Goal: Task Accomplishment & Management: Use online tool/utility

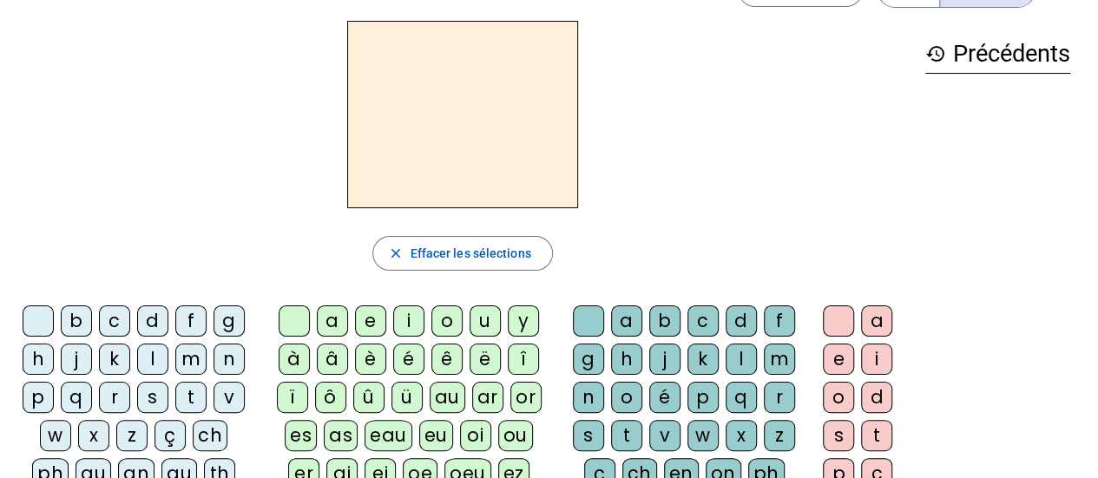
scroll to position [56, 0]
click at [78, 313] on div "b" at bounding box center [76, 320] width 31 height 31
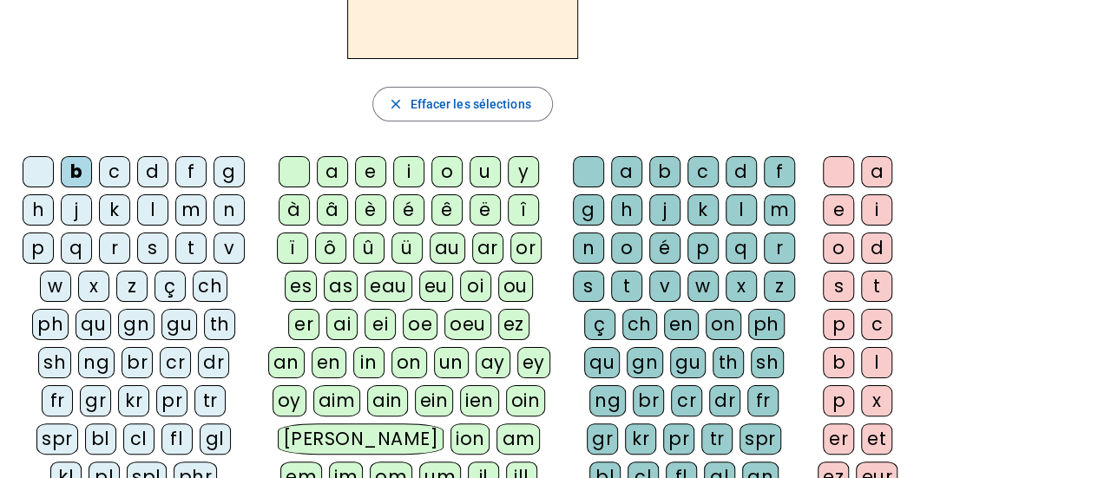
scroll to position [206, 0]
click at [498, 286] on div "ou" at bounding box center [515, 285] width 35 height 31
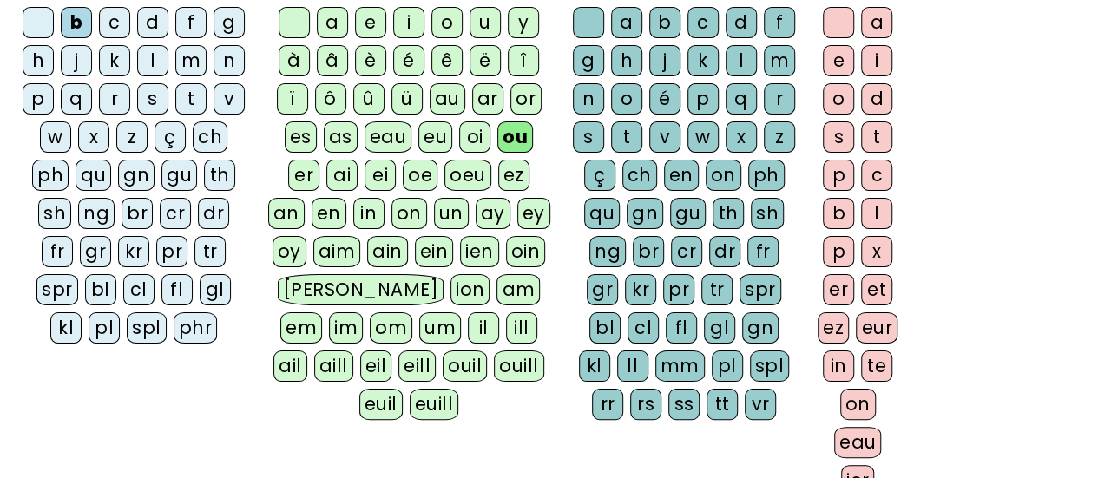
scroll to position [353, 0]
click at [662, 390] on div "rs" at bounding box center [645, 405] width 31 height 31
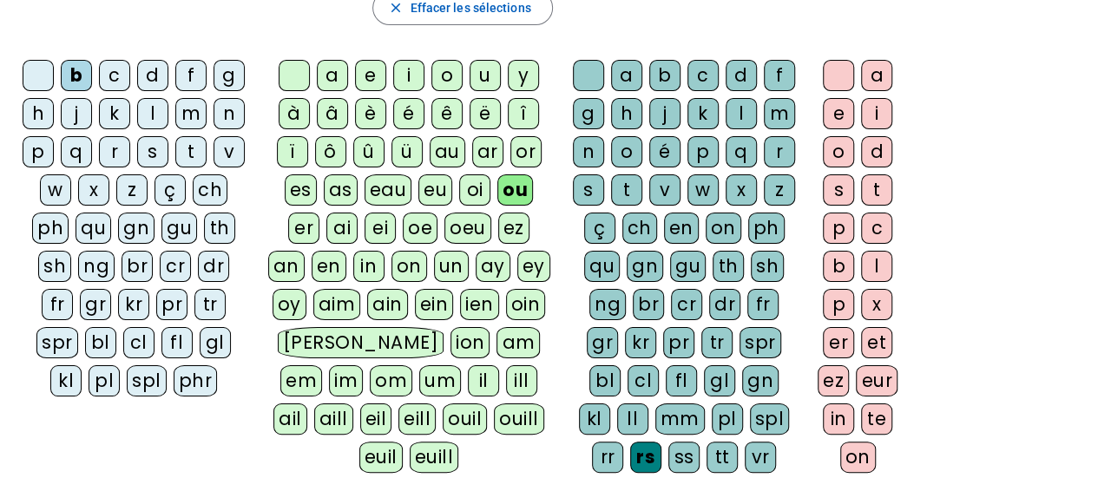
scroll to position [300, 0]
click at [847, 115] on div "e" at bounding box center [838, 114] width 31 height 31
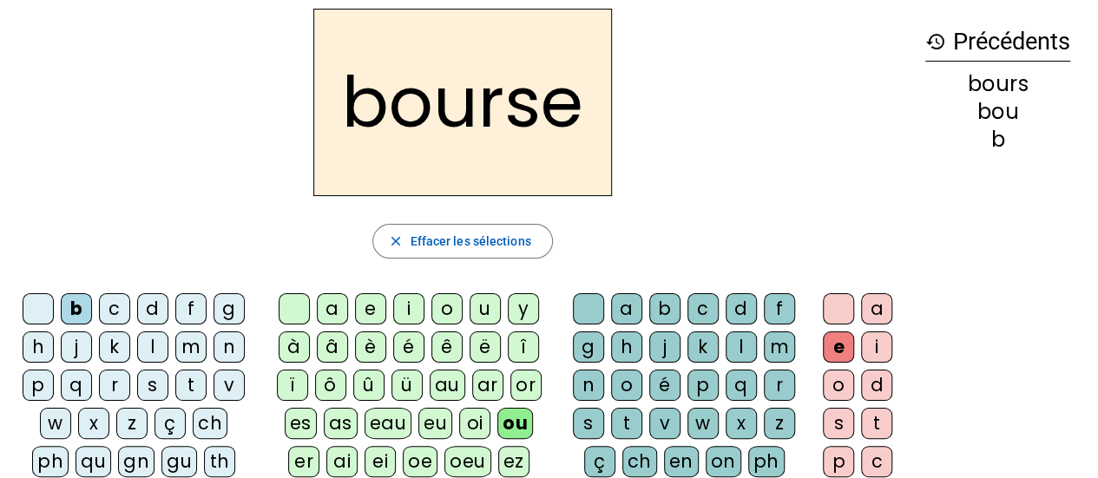
scroll to position [34, 0]
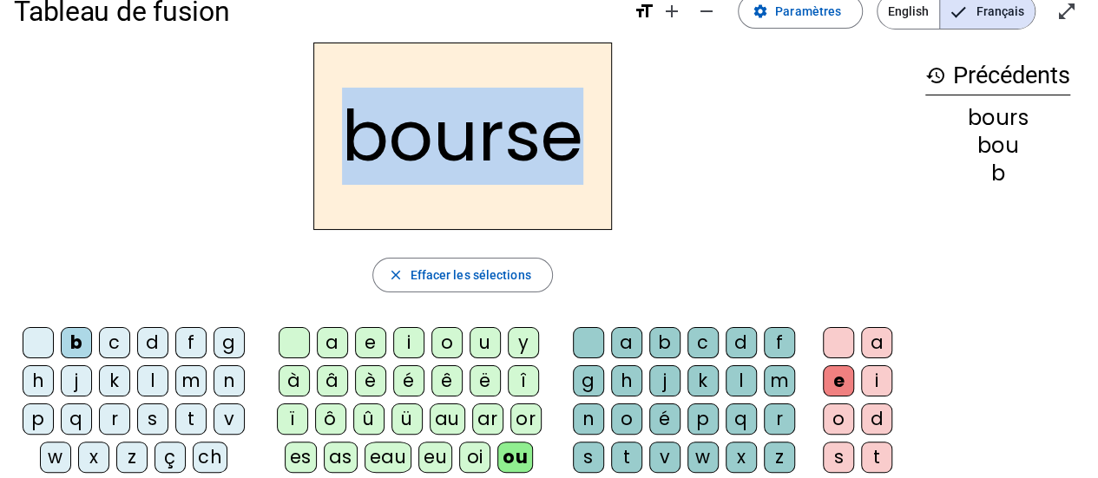
drag, startPoint x: 887, startPoint y: 138, endPoint x: 156, endPoint y: 173, distance: 731.1
click at [156, 173] on div "bourse" at bounding box center [463, 137] width 898 height 188
click at [139, 220] on div "bourse" at bounding box center [463, 137] width 898 height 188
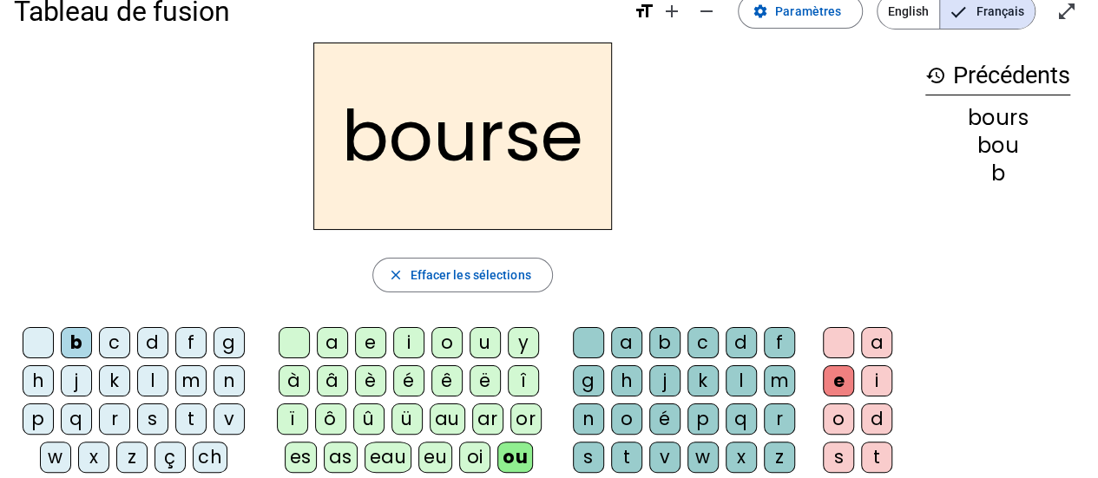
click at [109, 338] on div "c" at bounding box center [114, 342] width 31 height 31
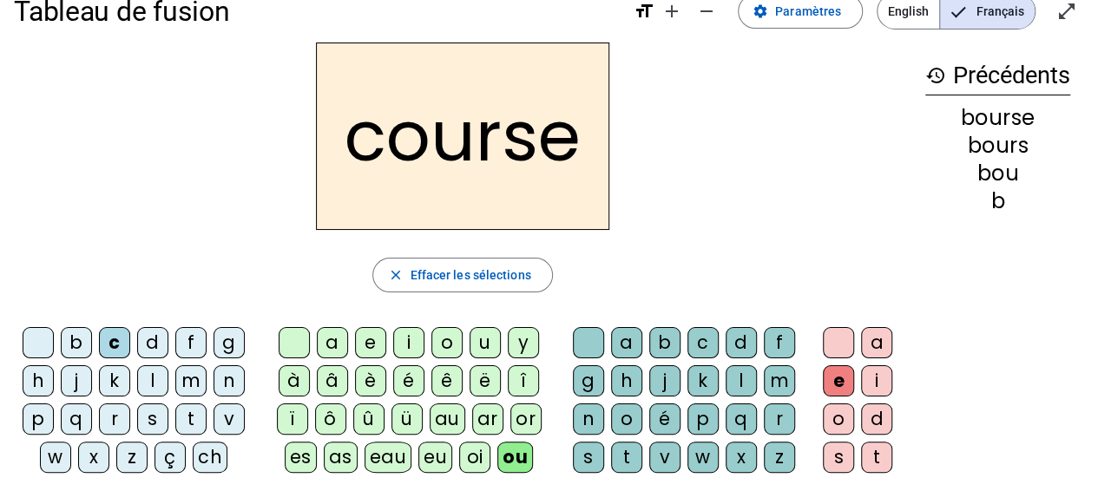
click at [39, 333] on div at bounding box center [38, 342] width 31 height 31
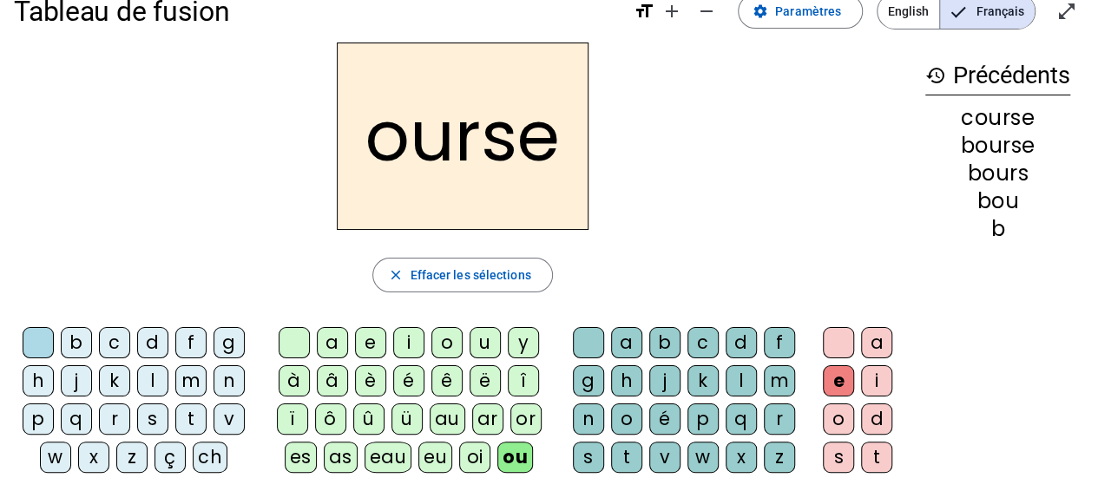
click at [834, 333] on div at bounding box center [838, 342] width 31 height 31
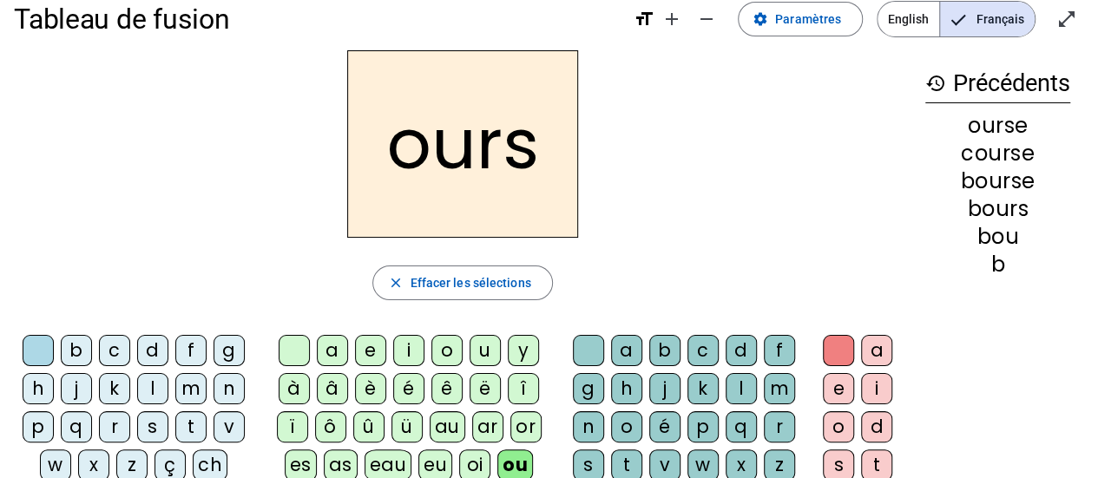
scroll to position [24, 0]
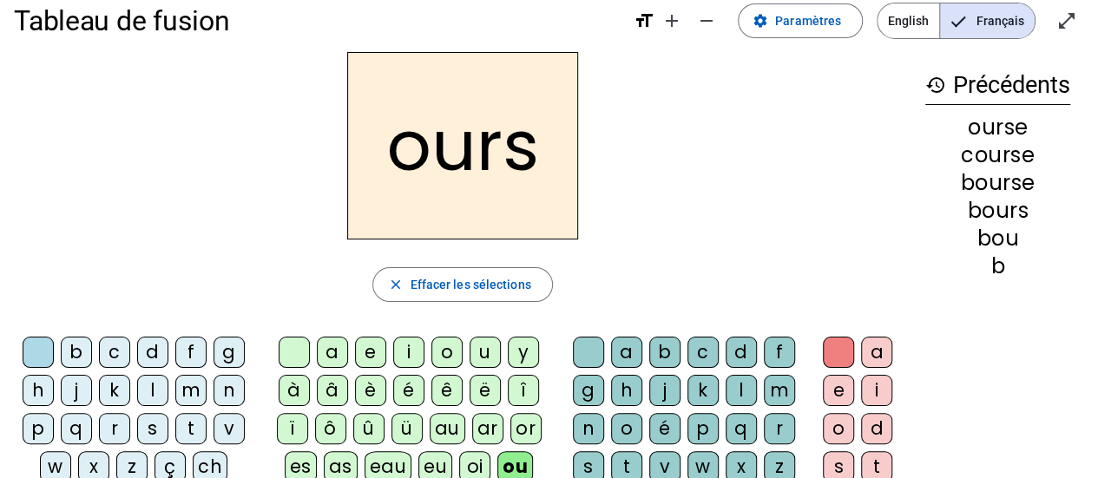
click at [832, 372] on letter-bubble at bounding box center [842, 356] width 38 height 38
click at [832, 379] on div "e" at bounding box center [838, 390] width 31 height 31
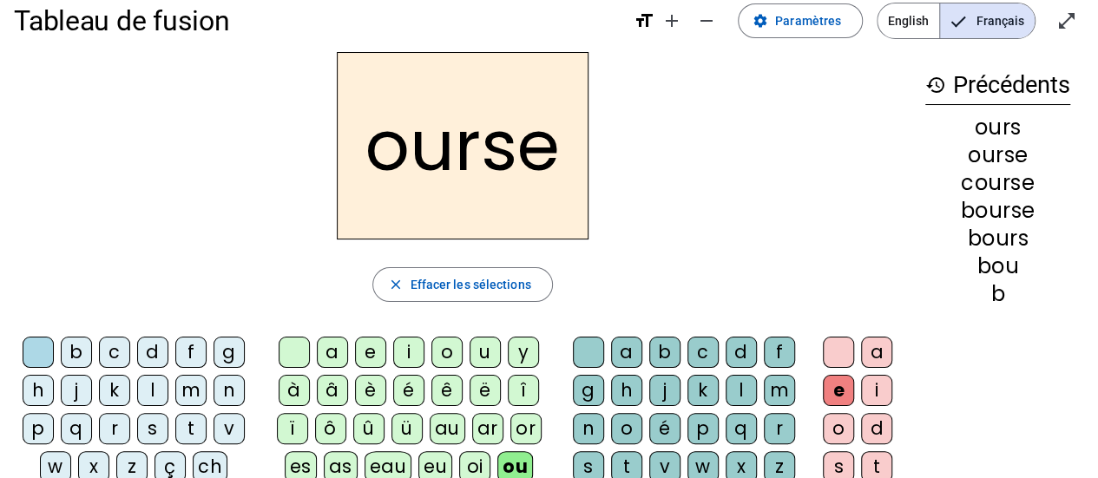
click at [834, 350] on div at bounding box center [838, 352] width 31 height 31
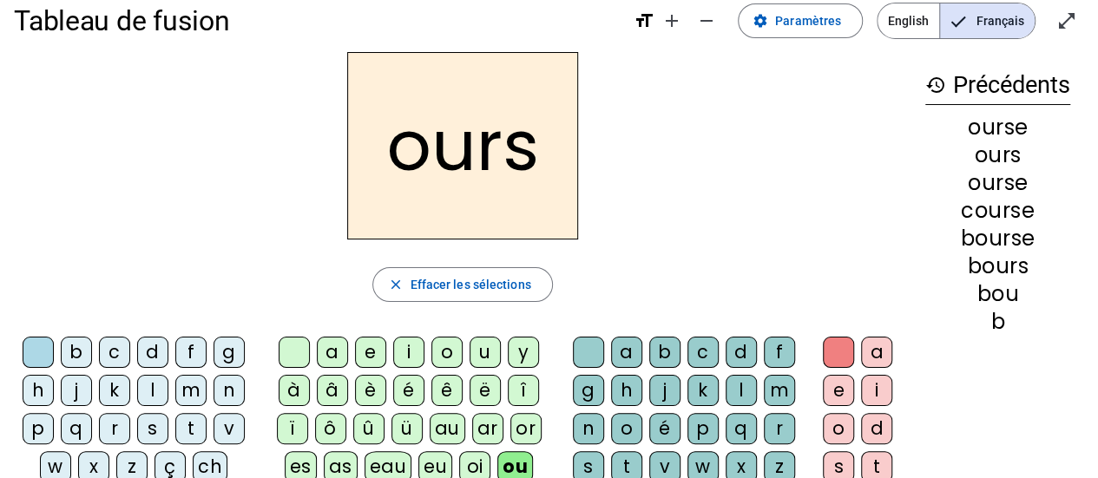
click at [125, 352] on div "c" at bounding box center [114, 352] width 31 height 31
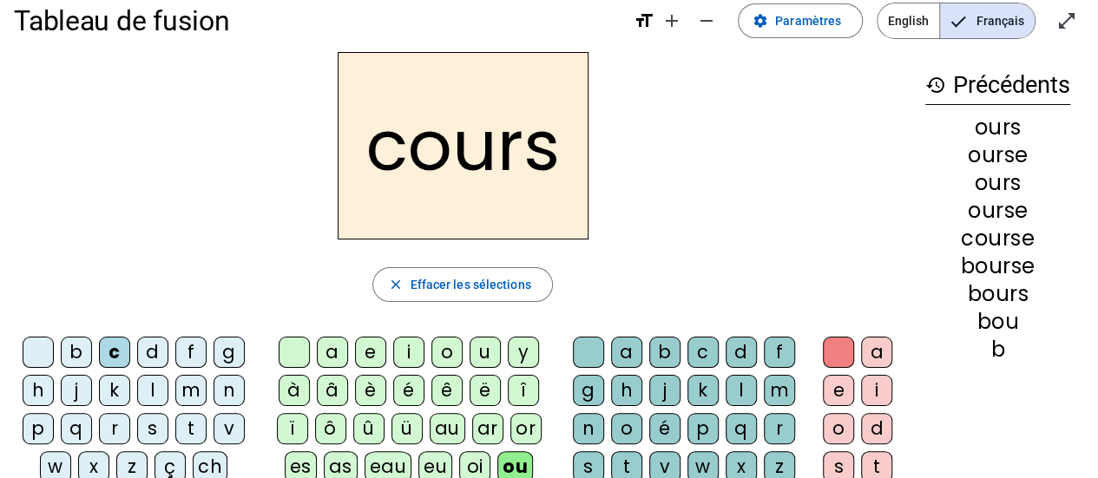
click at [200, 428] on div "t" at bounding box center [190, 428] width 31 height 31
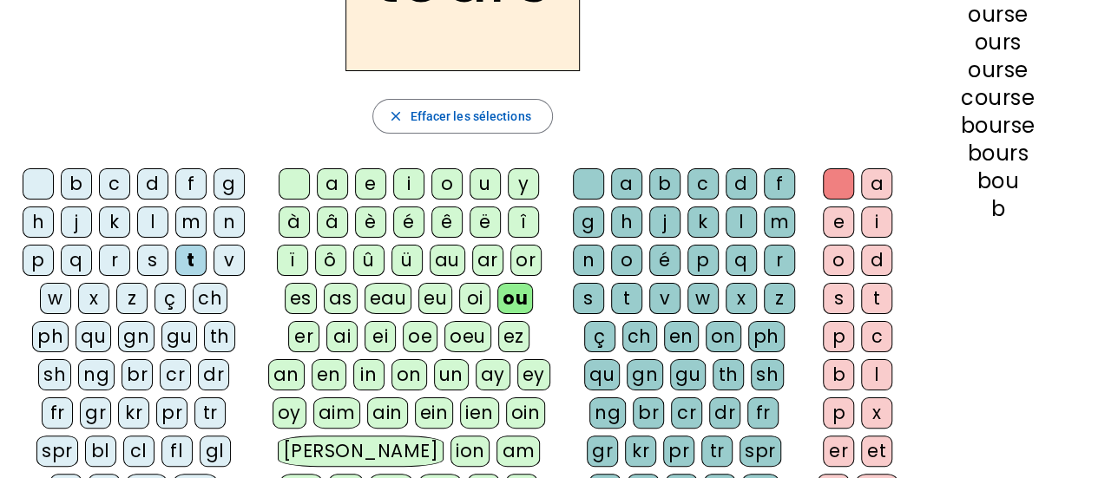
scroll to position [194, 0]
click at [601, 169] on div at bounding box center [588, 183] width 31 height 31
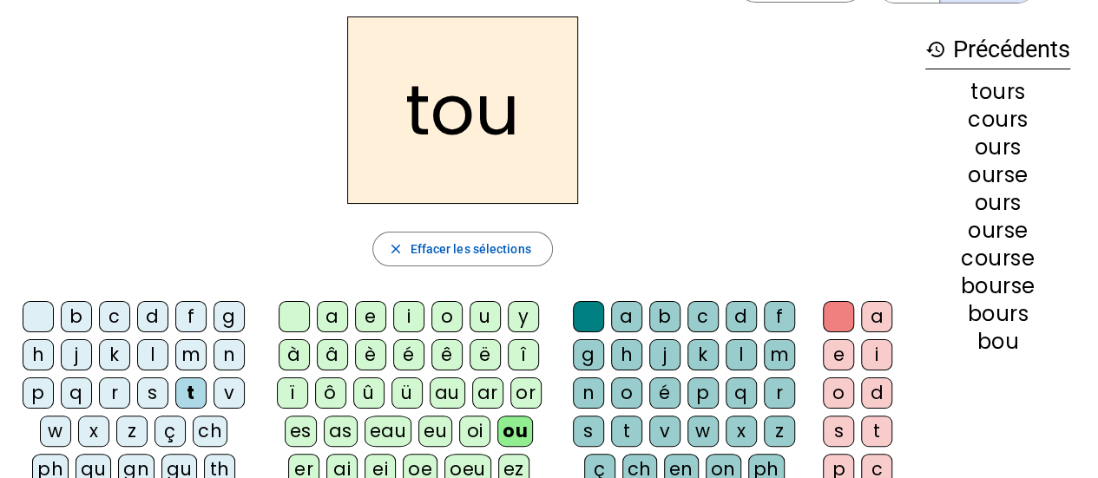
scroll to position [59, 0]
click at [785, 393] on div "r" at bounding box center [779, 394] width 31 height 31
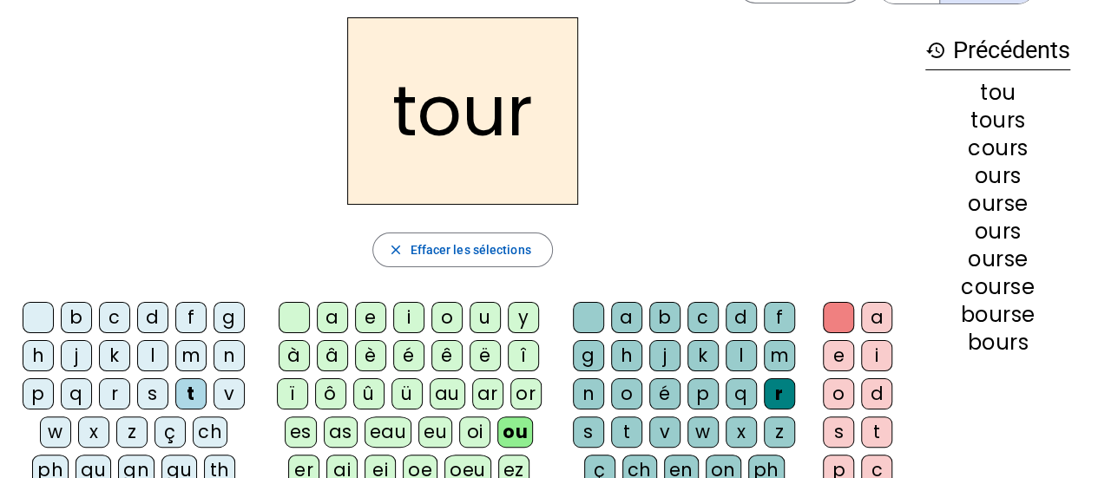
click at [193, 305] on div "f" at bounding box center [190, 317] width 31 height 31
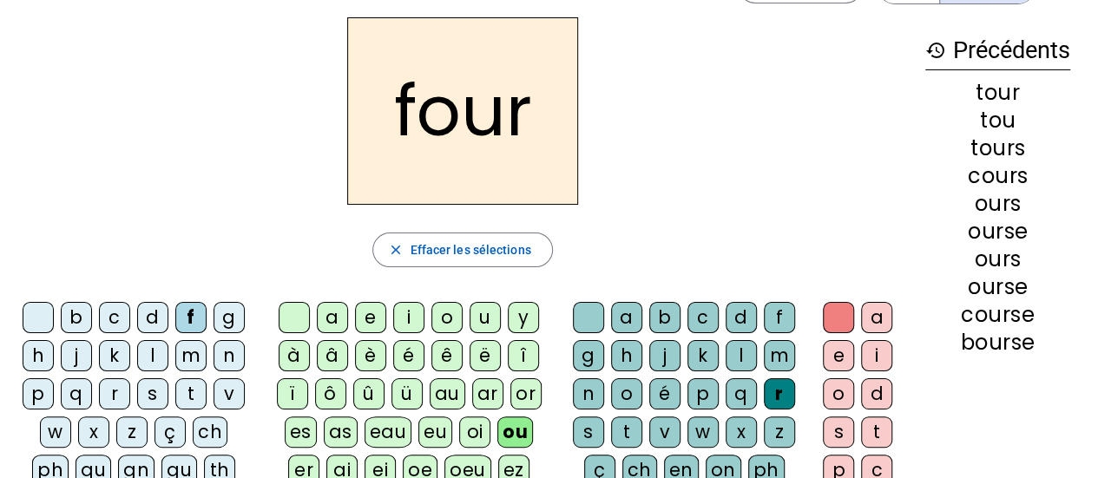
click at [70, 359] on div "j" at bounding box center [76, 355] width 31 height 31
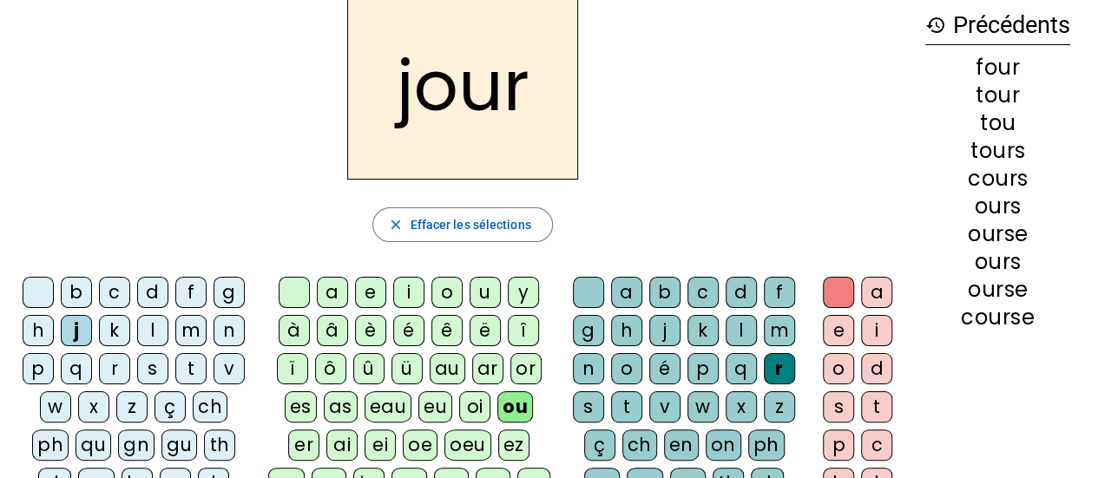
scroll to position [85, 0]
click at [185, 371] on div "t" at bounding box center [190, 368] width 31 height 31
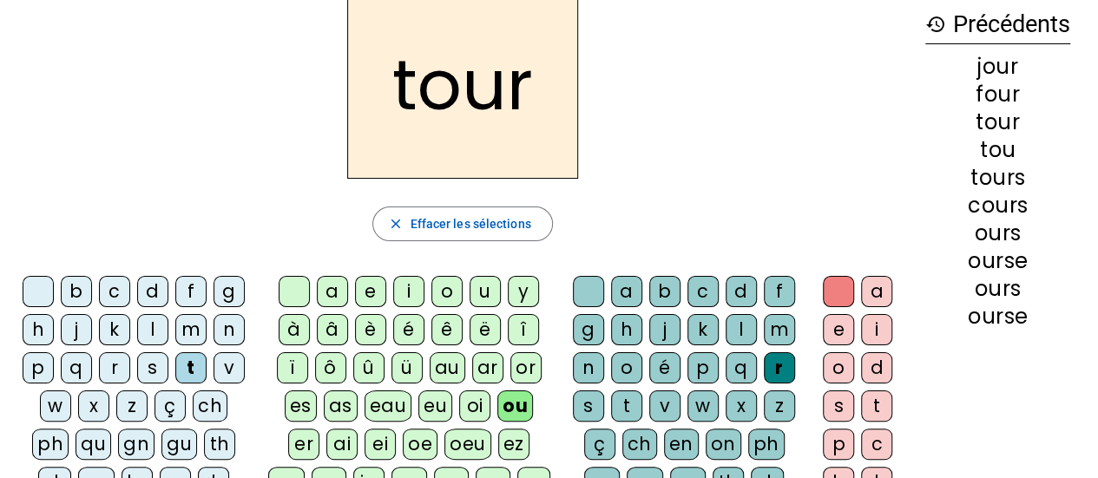
click at [111, 287] on div "c" at bounding box center [114, 291] width 31 height 31
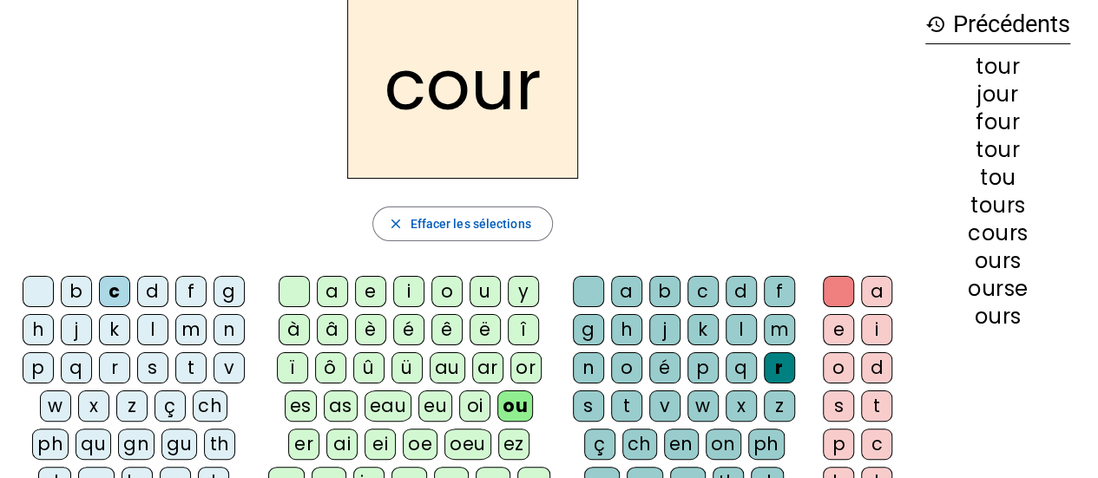
click at [30, 359] on div "p" at bounding box center [38, 368] width 31 height 31
